Goal: Register for event/course

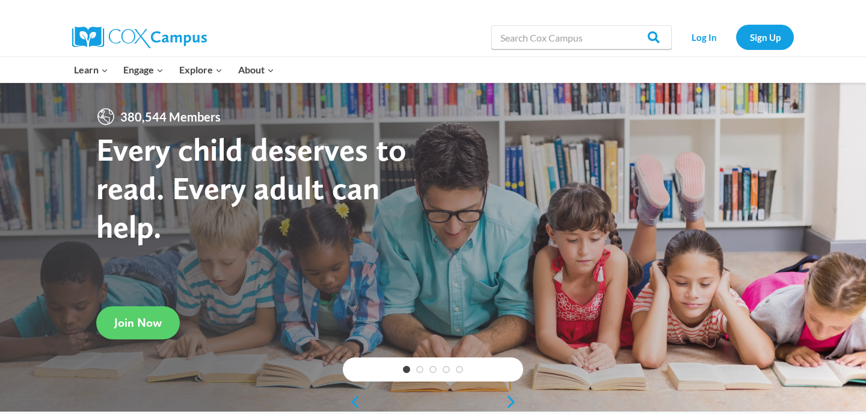
scroll to position [46, 0]
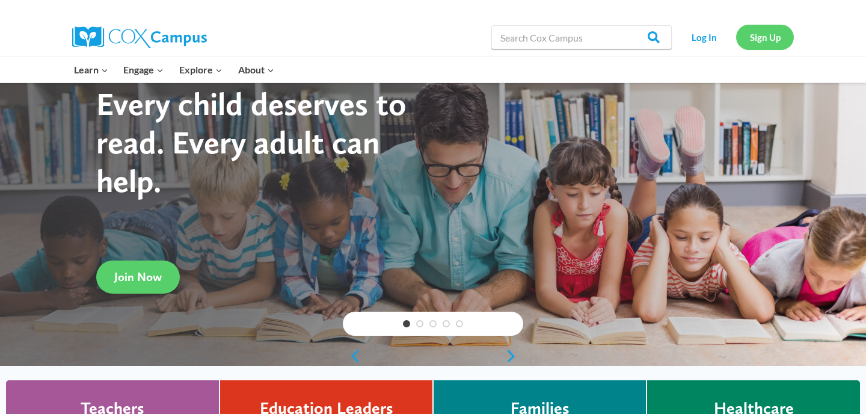
click at [771, 37] on link "Sign Up" at bounding box center [765, 37] width 58 height 25
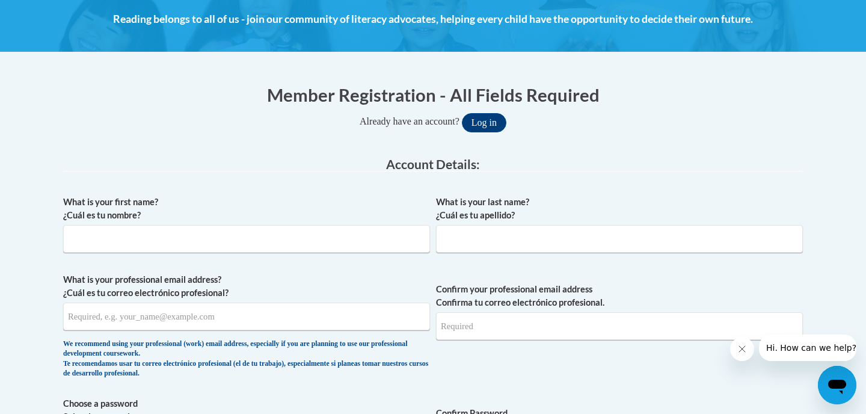
scroll to position [191, 0]
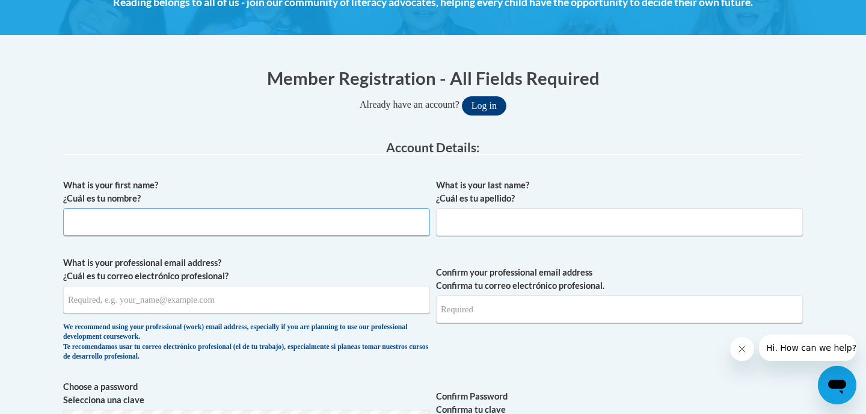
click at [361, 233] on input "What is your first name? ¿Cuál es tu nombre?" at bounding box center [246, 222] width 367 height 28
type input "[DEMOGRAPHIC_DATA]"
click at [521, 233] on input "What is your last name? ¿Cuál es tu apellido?" at bounding box center [619, 222] width 367 height 28
type input "[PERSON_NAME]"
click at [352, 310] on input "What is your professional email address? ¿Cuál es tu correo electrónico profesi…" at bounding box center [246, 300] width 367 height 28
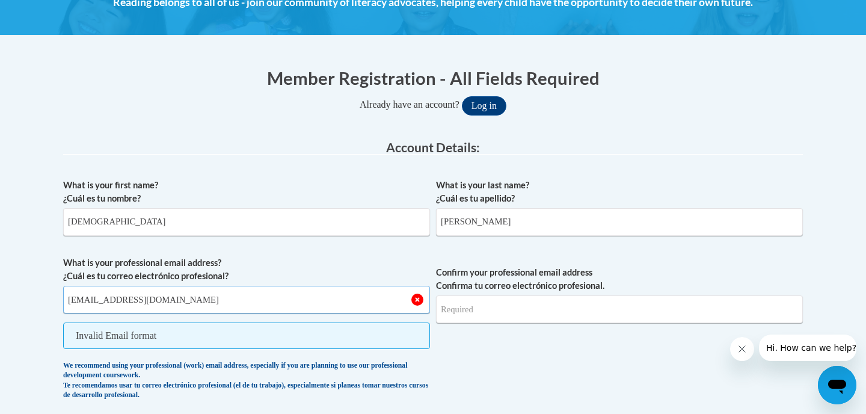
type input "[EMAIL_ADDRESS][DOMAIN_NAME]"
click at [483, 345] on span "Confirm your professional email address Confirma tu correo electrónico profesio…" at bounding box center [619, 331] width 367 height 150
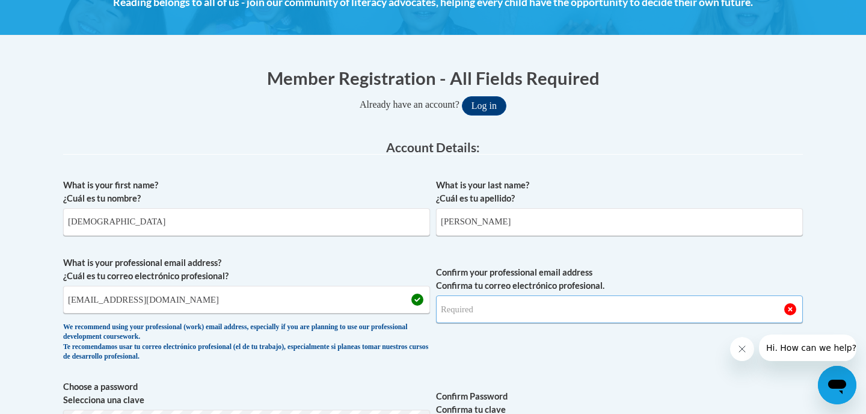
click at [600, 308] on input "Confirm your professional email address Confirma tu correo electrónico profesio…" at bounding box center [619, 309] width 367 height 28
type input "920134935@ccga.edu"
click at [738, 256] on span "Confirm your professional email address Confirma tu correo electrónico profesio…" at bounding box center [619, 311] width 367 height 111
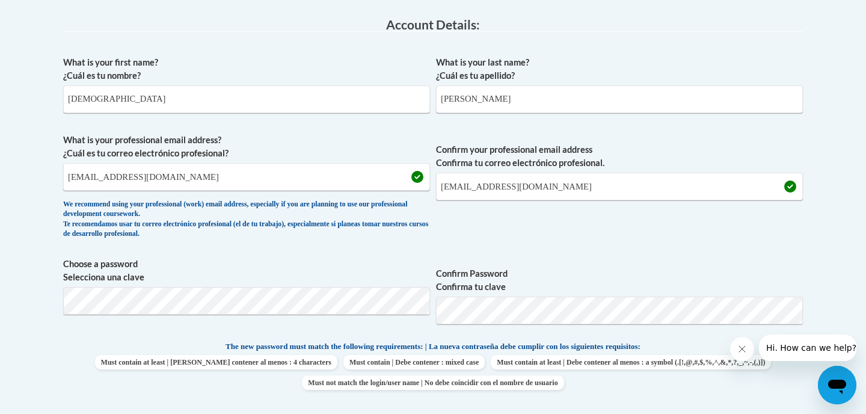
scroll to position [338, 0]
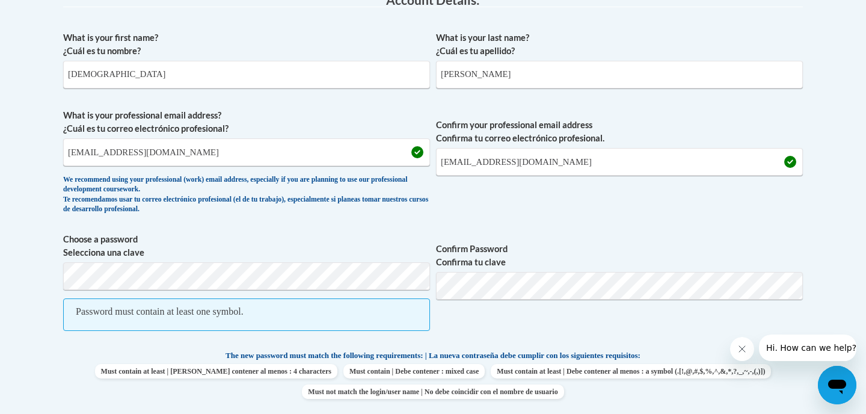
click at [604, 249] on label "Confirm Password Confirma tu clave" at bounding box center [619, 255] width 367 height 26
click at [601, 324] on span "Confirm Password Confirma tu clave" at bounding box center [619, 288] width 367 height 111
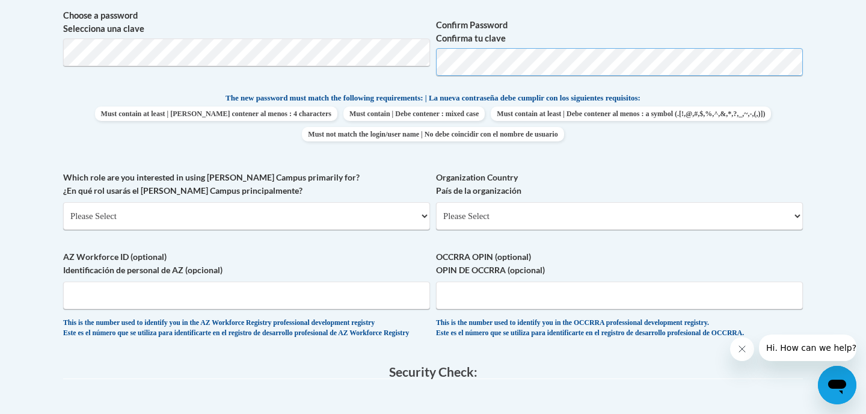
scroll to position [563, 0]
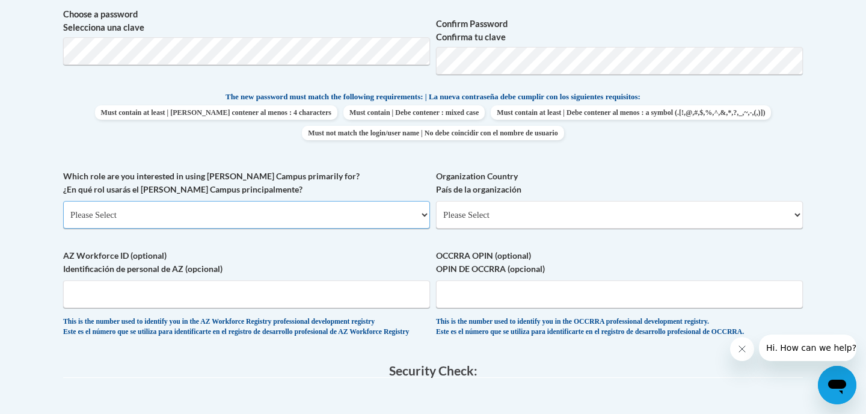
click at [300, 215] on select "Please Select College/University | Colegio/Universidad Community/Nonprofit Part…" at bounding box center [246, 215] width 367 height 28
select select "fbf2d438-af2f-41f8-98f1-81c410e29de3"
click at [63, 201] on select "Please Select College/University | Colegio/Universidad Community/Nonprofit Part…" at bounding box center [246, 215] width 367 height 28
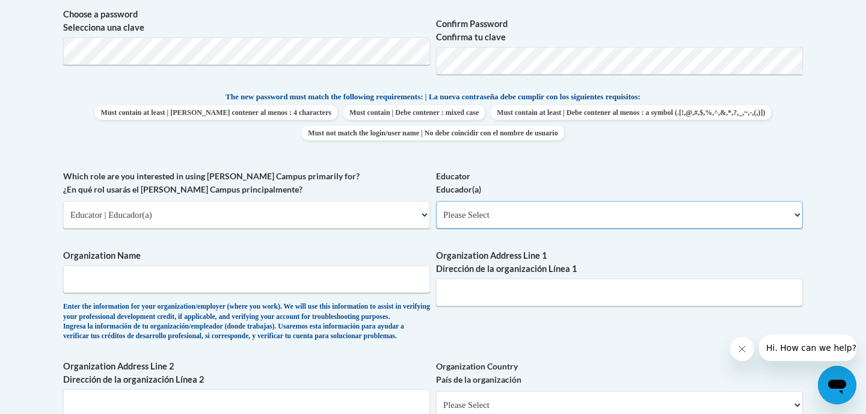
click at [589, 215] on select "Please Select Early Learning/Daycare Teacher/Family Home Care Provider | Maestr…" at bounding box center [619, 215] width 367 height 28
select select "8e40623d-54d0-45cd-9f92-5df65cd3f8cf"
click at [436, 201] on select "Please Select Early Learning/Daycare Teacher/Family Home Care Provider | Maestr…" at bounding box center [619, 215] width 367 height 28
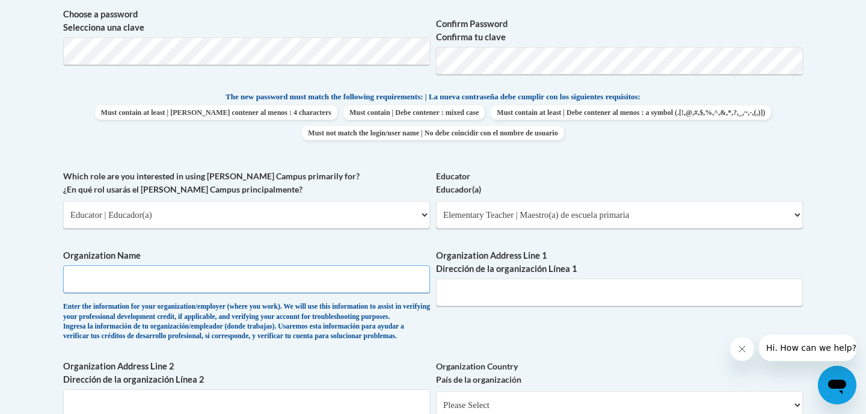
click at [323, 279] on input "Organization Name" at bounding box center [246, 279] width 367 height 28
type input "College of Coastal Georgia"
click at [550, 287] on input "Organization Address Line 1 Dirección de la organización Línea 1" at bounding box center [619, 292] width 367 height 28
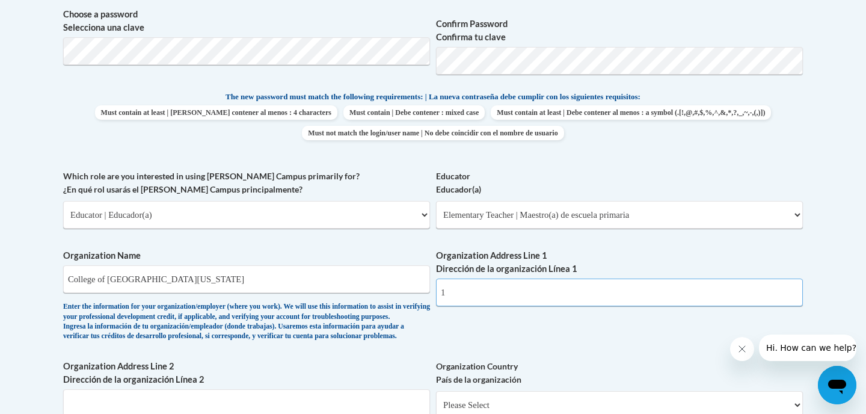
type input "1"
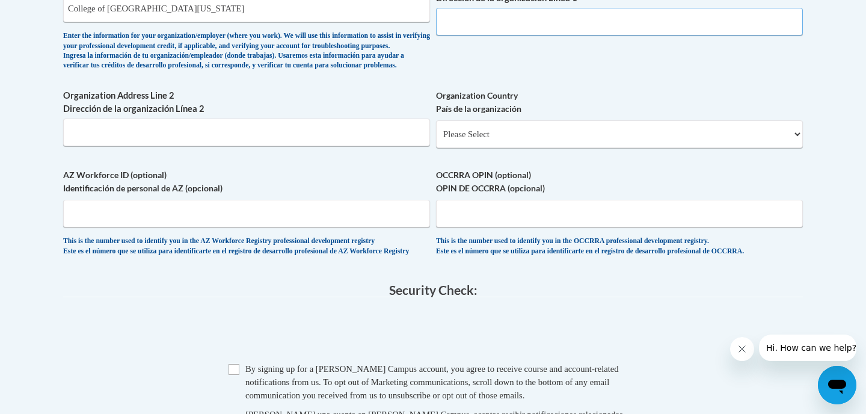
scroll to position [851, 0]
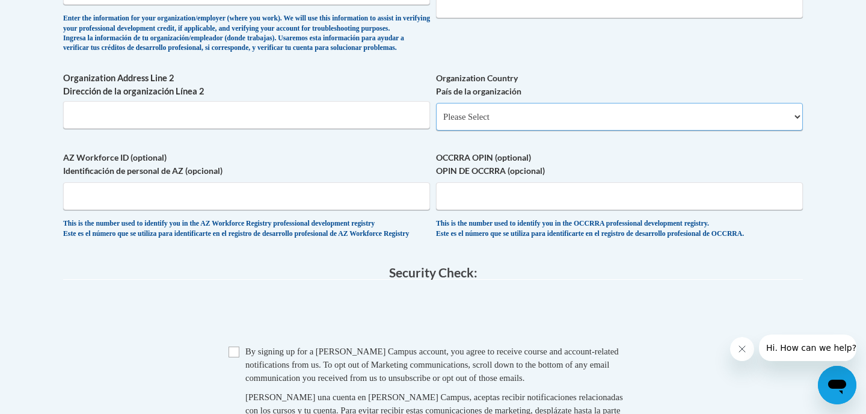
click at [536, 130] on select "Please Select United States | Estados Unidos Outside of the United States | Fue…" at bounding box center [619, 117] width 367 height 28
click at [351, 129] on input "Organization Address Line 2 Dirección de la organización Línea 2" at bounding box center [246, 115] width 367 height 28
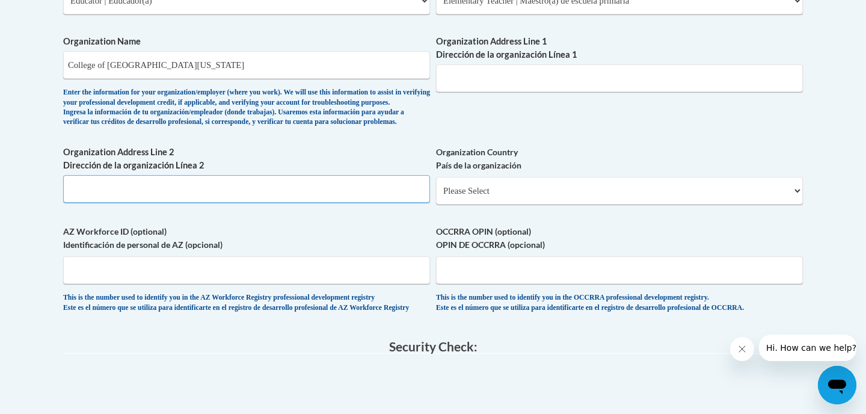
scroll to position [762, 0]
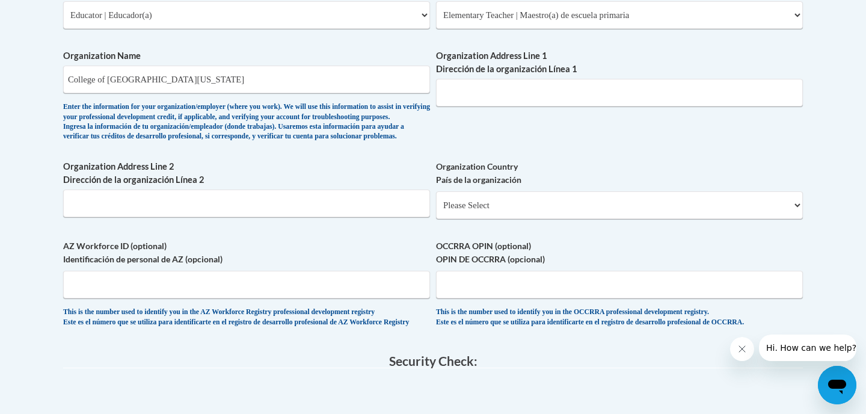
click at [499, 106] on div "Organization Address Line 1 Dirección de la organización Línea 1" at bounding box center [619, 82] width 367 height 66
click at [499, 98] on input "Organization Address Line 1 Dirección de la organización Línea 1" at bounding box center [619, 93] width 367 height 28
type input "1 College Drive Brunswick GA 31520"
click at [364, 261] on label "AZ Workforce ID (optional) Identificación de personal de AZ (opcional)" at bounding box center [246, 252] width 367 height 26
click at [364, 271] on input "AZ Workforce ID (optional) Identificación de personal de AZ (opcional)" at bounding box center [246, 285] width 367 height 28
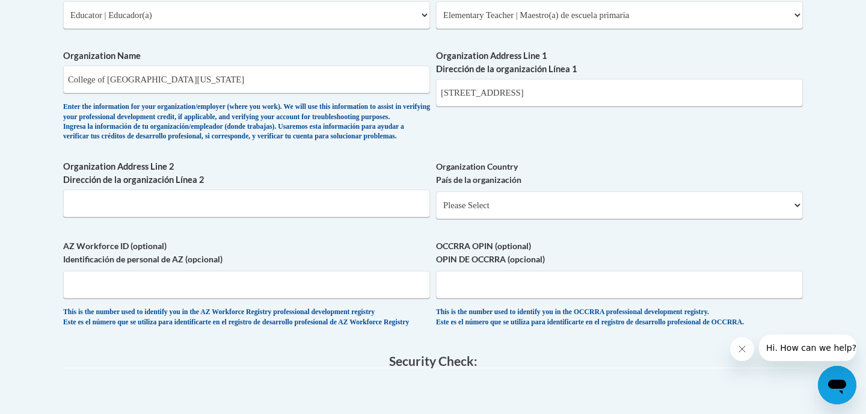
drag, startPoint x: 597, startPoint y: 100, endPoint x: 427, endPoint y: 97, distance: 169.5
click at [570, 219] on select "Please Select United States | Estados Unidos Outside of the United States | Fue…" at bounding box center [619, 205] width 367 height 28
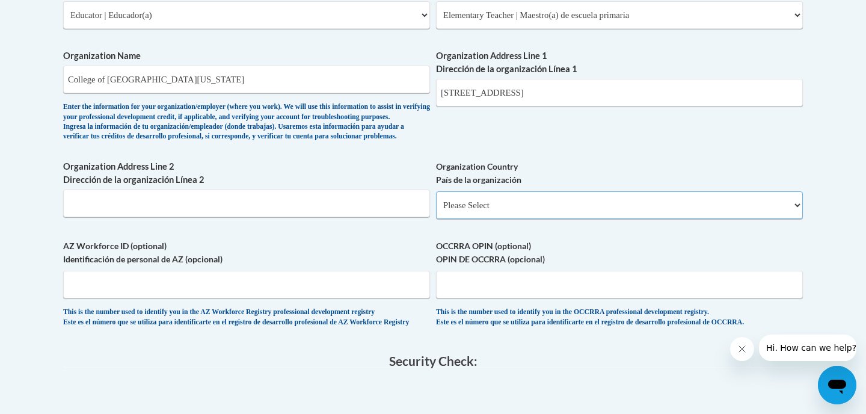
select select "ad49bcad-a171-4b2e-b99c-48b446064914"
click at [436, 210] on select "Please Select United States | Estados Unidos Outside of the United States | Fue…" at bounding box center [619, 205] width 367 height 28
select select
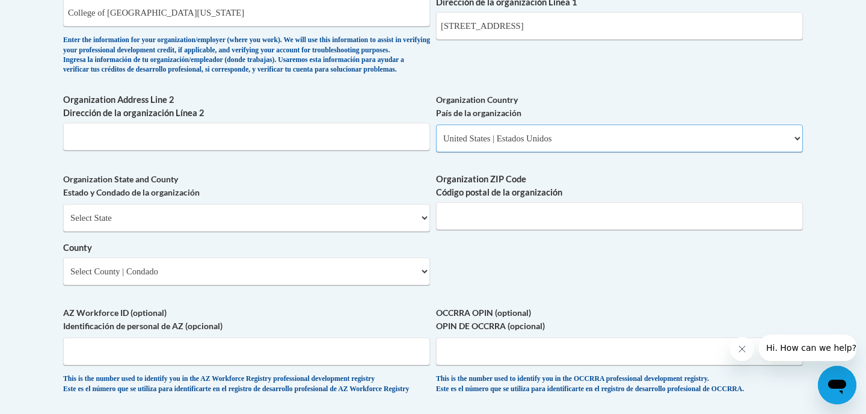
scroll to position [870, 0]
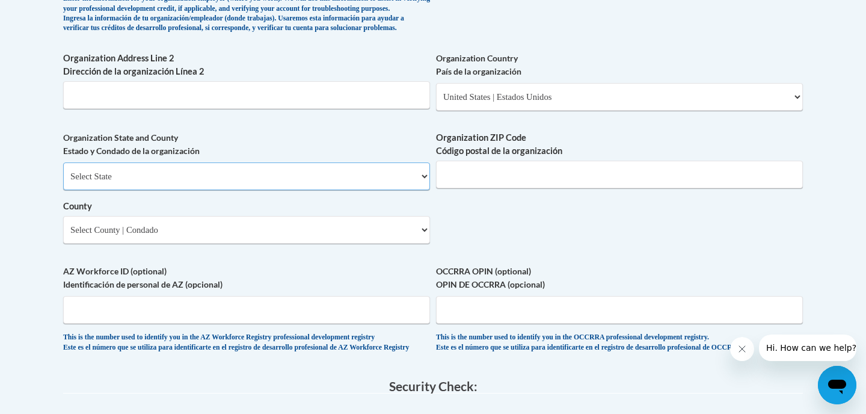
click at [239, 190] on select "Select State Alabama Alaska Arizona Arkansas California Colorado Connecticut De…" at bounding box center [246, 176] width 367 height 28
select select "Georgia"
click at [63, 182] on select "Select State Alabama Alaska Arizona Arkansas California Colorado Connecticut De…" at bounding box center [246, 176] width 367 height 28
click at [509, 188] on input "Organization ZIP Code Código postal de la organización" at bounding box center [619, 174] width 367 height 28
type input "31520"
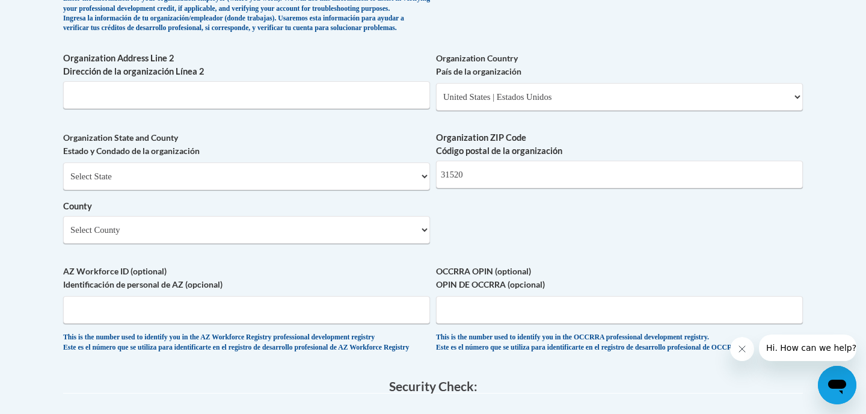
click at [252, 243] on select "Select County Appling Atkinson Bacon Baker Baldwin Banks Barrow Bartow Ben Hill…" at bounding box center [246, 230] width 367 height 28
select select "Glynn"
click at [63, 236] on select "Select County Appling Atkinson Bacon Baker Baldwin Banks Barrow Bartow Ben Hill…" at bounding box center [246, 230] width 367 height 28
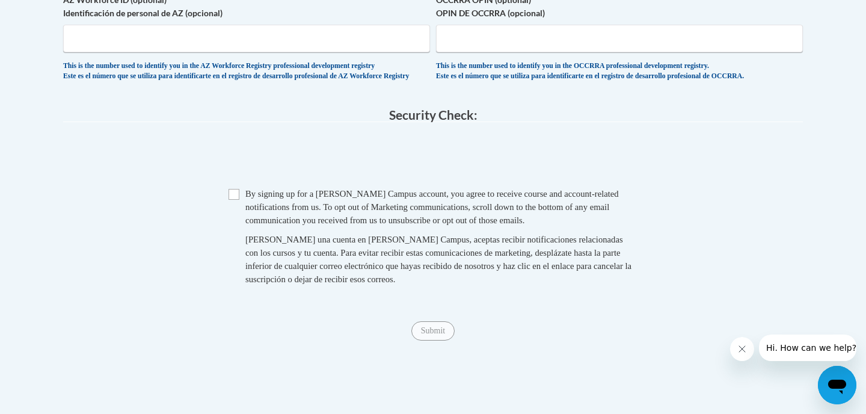
scroll to position [1143, 0]
click at [237, 198] on input "Checkbox" at bounding box center [233, 192] width 11 height 11
checkbox input "true"
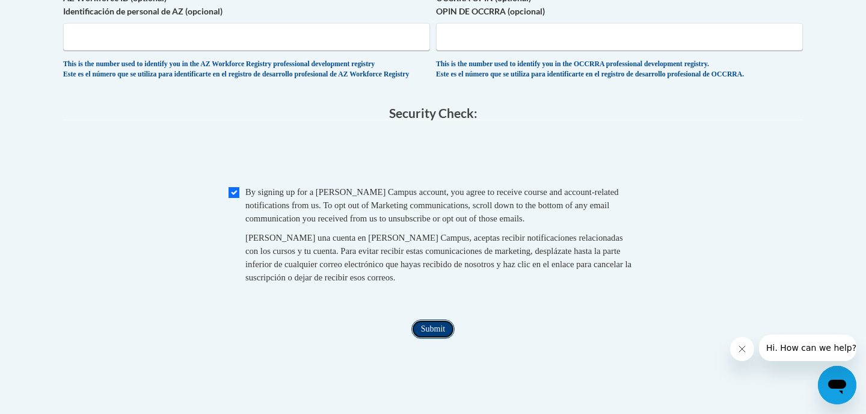
click at [438, 338] on input "Submit" at bounding box center [432, 328] width 43 height 19
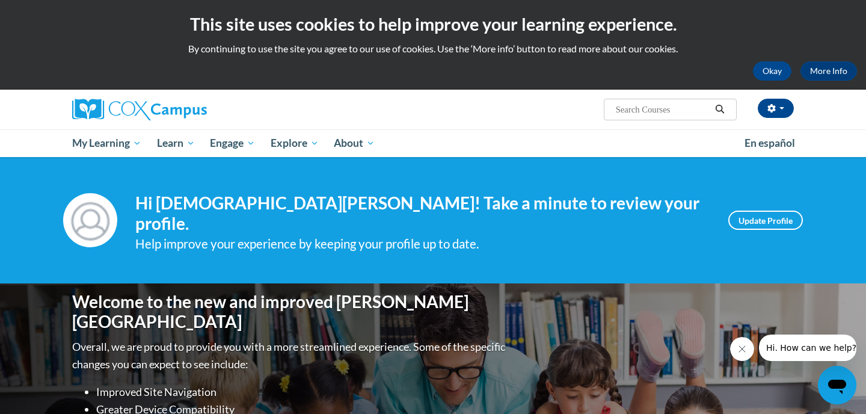
click at [656, 115] on input "Search..." at bounding box center [662, 109] width 96 height 14
type input "d"
type input "GA DOE Dyslexia"
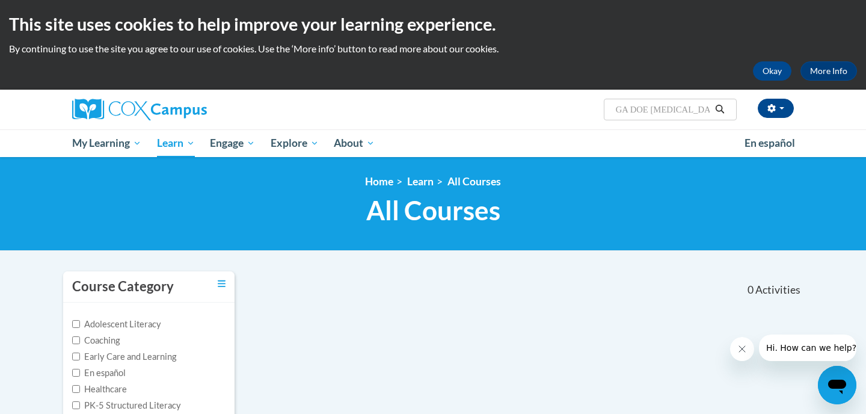
click at [629, 110] on input "GA DOE Dyslexia" at bounding box center [662, 109] width 96 height 14
click at [647, 109] on input "GADOE Dyslexia" at bounding box center [662, 109] width 96 height 14
type input "GADOEDyslexia"
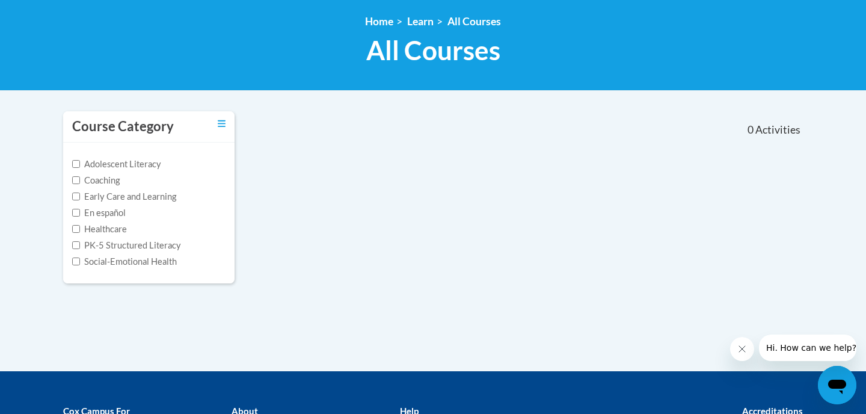
scroll to position [64, 0]
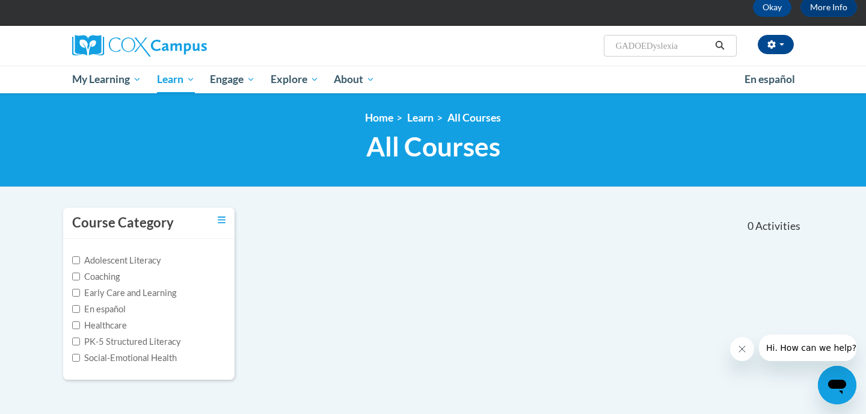
click at [647, 46] on input "GADOEDyslexia" at bounding box center [662, 45] width 96 height 14
click at [644, 46] on input "GADOEDyslexia" at bounding box center [662, 45] width 96 height 14
type input "GADOE Dyslexia"
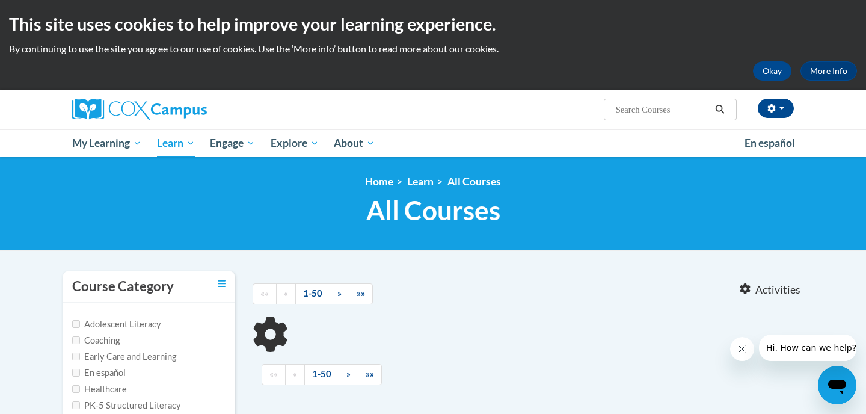
type input "GADOE Dyslexia"
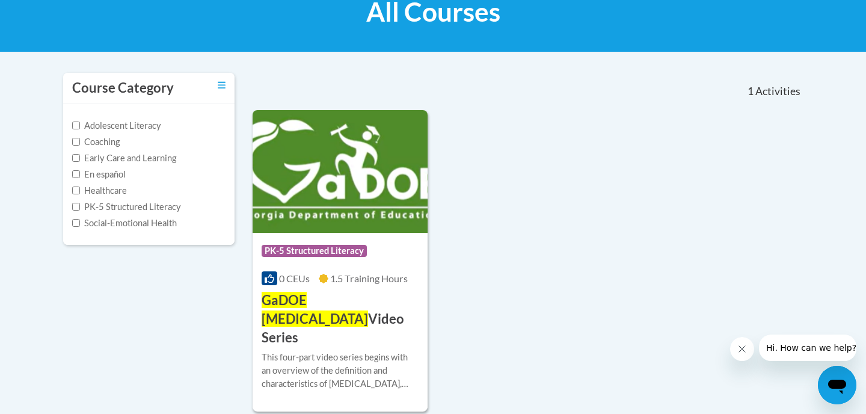
scroll to position [201, 0]
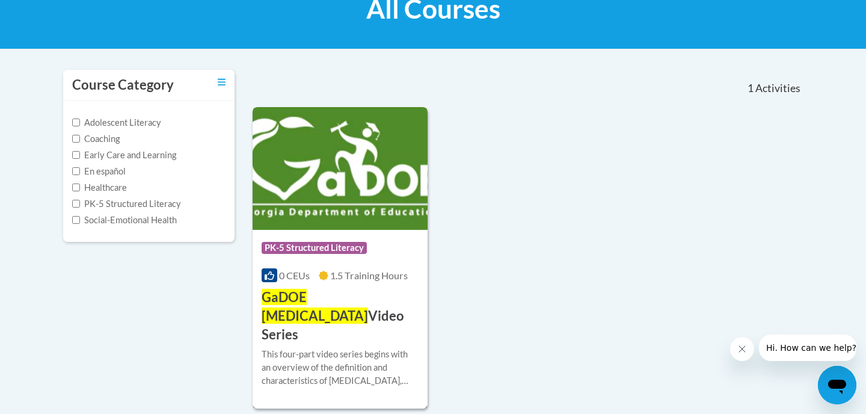
click at [355, 319] on h3 "GaDOE Dyslexia Video Series" at bounding box center [339, 315] width 157 height 55
